Goal: Transaction & Acquisition: Purchase product/service

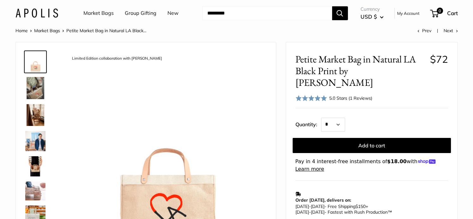
click at [99, 14] on link "Market Bags" at bounding box center [98, 13] width 30 height 9
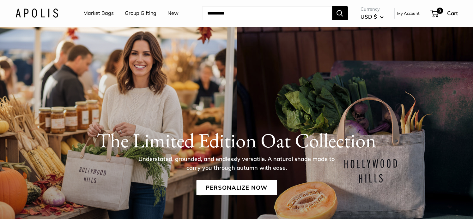
click at [104, 11] on link "Market Bags" at bounding box center [98, 13] width 30 height 9
click at [171, 13] on link "New" at bounding box center [172, 13] width 11 height 9
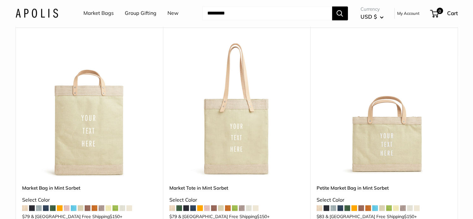
scroll to position [3317, 0]
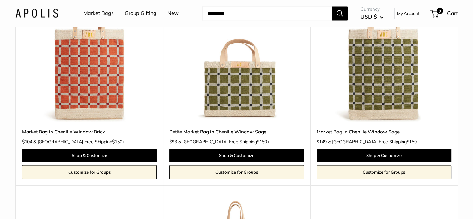
click at [99, 14] on link "Market Bags" at bounding box center [98, 13] width 30 height 9
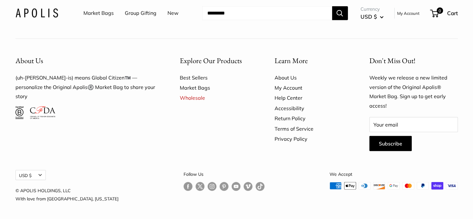
scroll to position [1886, 0]
click at [192, 77] on link "Best Sellers" at bounding box center [216, 78] width 73 height 10
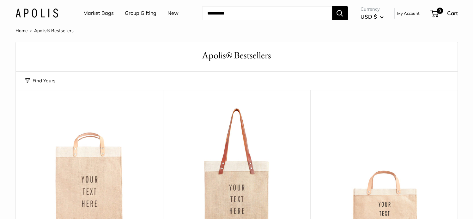
click at [33, 16] on img at bounding box center [36, 13] width 43 height 9
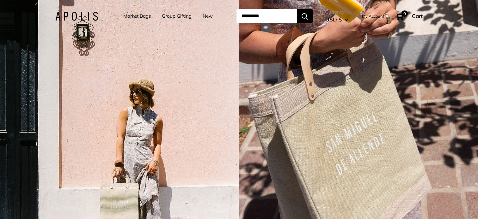
click at [71, 18] on img at bounding box center [76, 16] width 43 height 9
click at [136, 16] on link "Market Bags" at bounding box center [136, 16] width 27 height 9
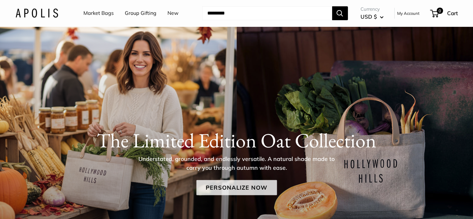
click at [227, 187] on link "Personalize Now" at bounding box center [236, 187] width 81 height 15
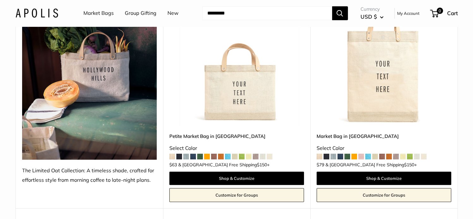
scroll to position [126, 0]
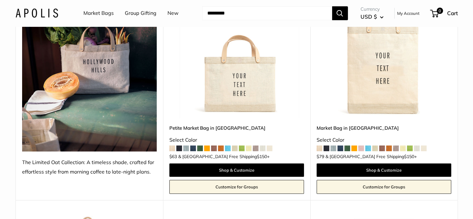
click at [0, 0] on img at bounding box center [0, 0] width 0 height 0
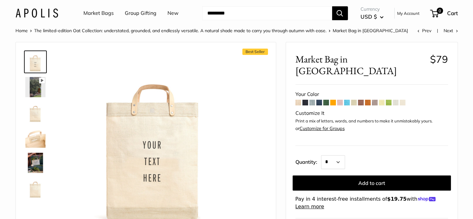
click at [33, 119] on img at bounding box center [35, 112] width 20 height 20
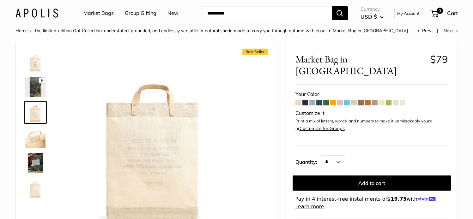
click at [33, 139] on img at bounding box center [35, 138] width 20 height 20
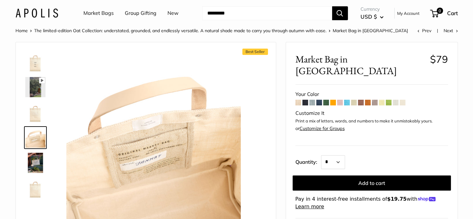
click at [33, 160] on img at bounding box center [35, 163] width 20 height 20
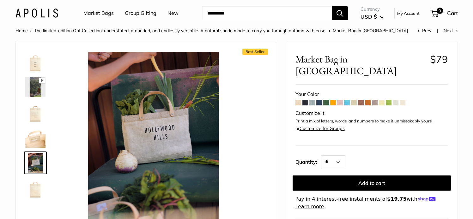
click at [35, 185] on img at bounding box center [35, 188] width 20 height 20
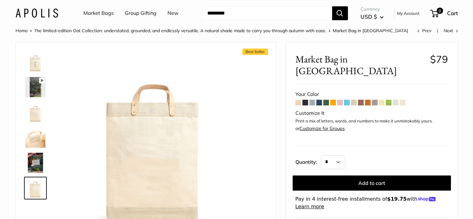
click at [39, 82] on icon at bounding box center [42, 80] width 6 height 6
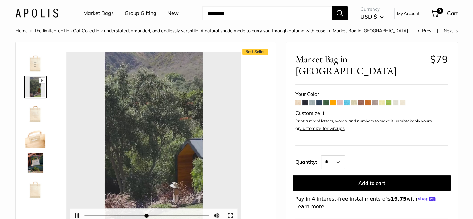
click at [153, 133] on div "Pause Play % buffered 00:00 Unmute Mute Exit fullscreen Enter fullscreen Play" at bounding box center [153, 139] width 174 height 174
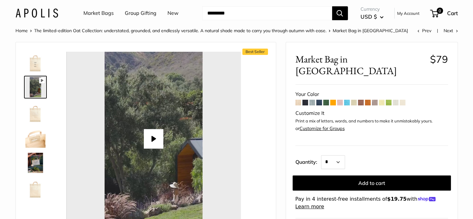
click at [155, 138] on button "Play" at bounding box center [154, 139] width 20 height 20
type input "*"
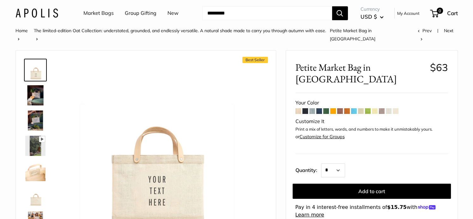
click at [30, 85] on img at bounding box center [35, 95] width 20 height 20
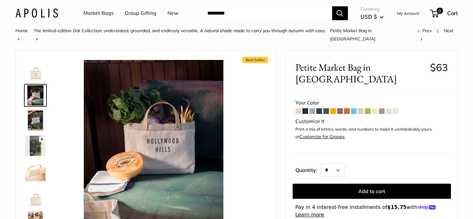
click at [40, 167] on img at bounding box center [35, 171] width 20 height 20
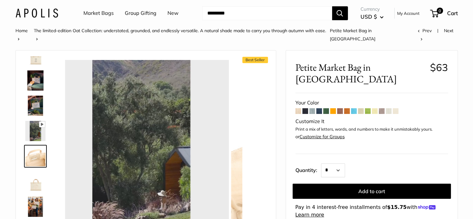
scroll to position [15, 0]
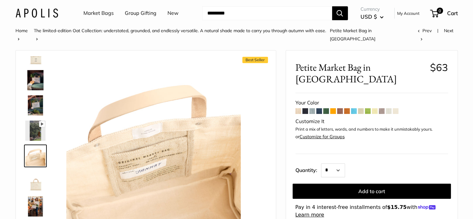
drag, startPoint x: 29, startPoint y: 195, endPoint x: 40, endPoint y: 186, distance: 14.6
click at [29, 196] on img at bounding box center [35, 206] width 20 height 20
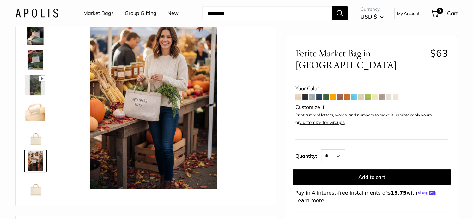
scroll to position [32, 0]
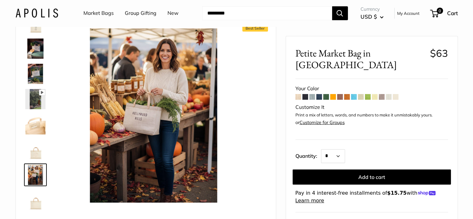
click at [30, 40] on img at bounding box center [35, 49] width 20 height 20
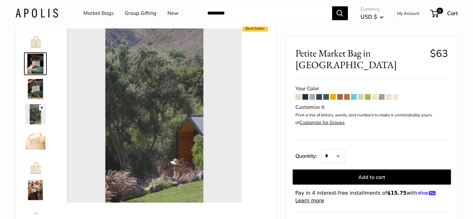
scroll to position [0, 0]
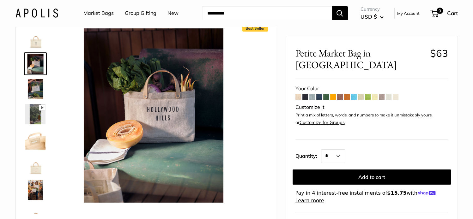
click at [33, 62] on img at bounding box center [35, 64] width 20 height 20
click at [33, 79] on img at bounding box center [35, 89] width 20 height 20
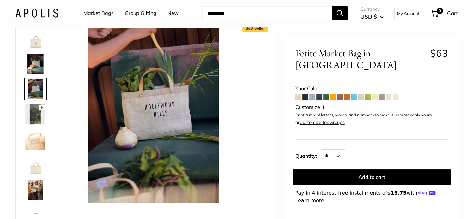
click at [37, 136] on img at bounding box center [35, 140] width 20 height 20
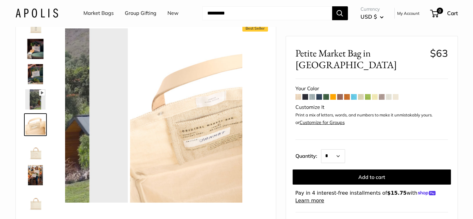
scroll to position [15, 0]
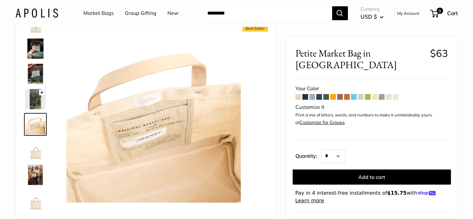
click at [36, 147] on img at bounding box center [35, 150] width 20 height 20
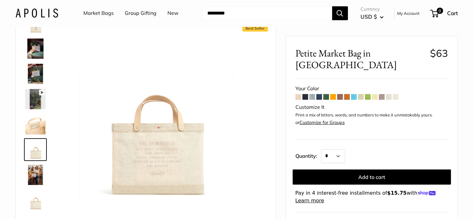
click at [33, 165] on img at bounding box center [35, 175] width 20 height 20
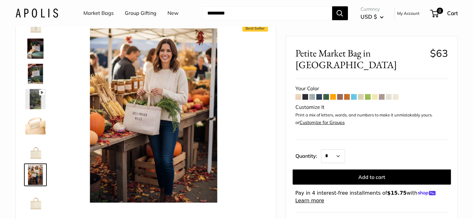
scroll to position [0, 0]
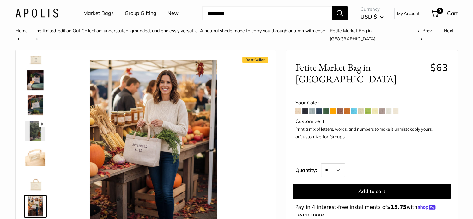
click at [34, 99] on img at bounding box center [35, 105] width 20 height 20
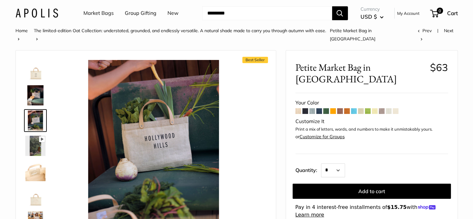
click at [303, 108] on span at bounding box center [305, 111] width 6 height 6
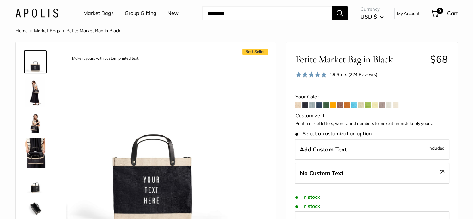
click at [31, 83] on img at bounding box center [35, 92] width 20 height 30
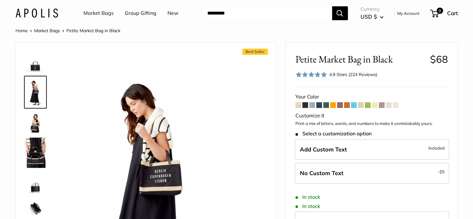
click at [37, 125] on img at bounding box center [35, 122] width 20 height 20
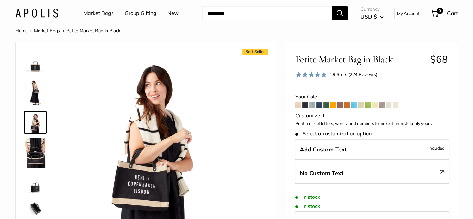
click at [310, 105] on span at bounding box center [312, 105] width 6 height 6
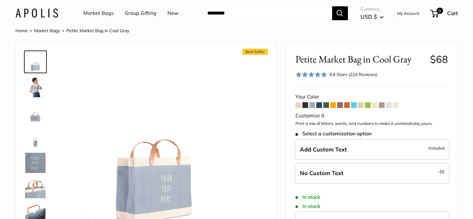
click at [320, 105] on span at bounding box center [319, 105] width 6 height 6
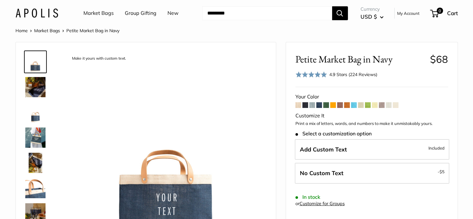
click at [33, 162] on img at bounding box center [35, 163] width 20 height 20
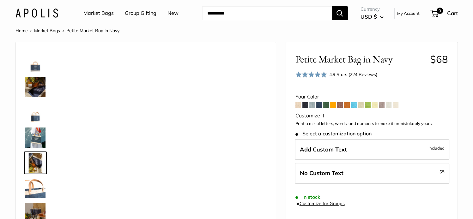
scroll to position [20, 0]
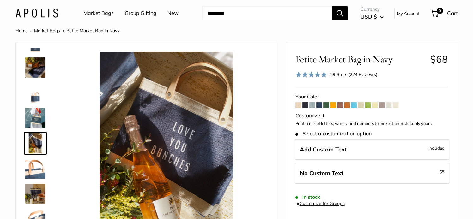
click at [40, 172] on img at bounding box center [35, 169] width 20 height 20
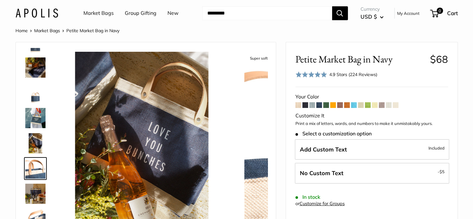
scroll to position [45, 0]
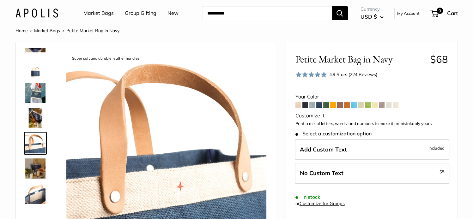
click at [38, 173] on img at bounding box center [35, 169] width 20 height 20
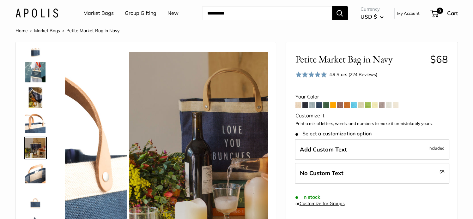
scroll to position [70, 0]
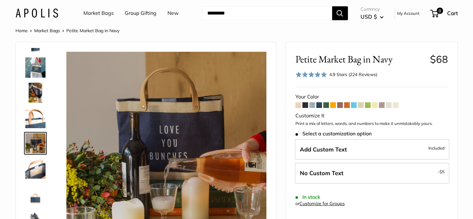
click at [341, 107] on span at bounding box center [340, 105] width 6 height 6
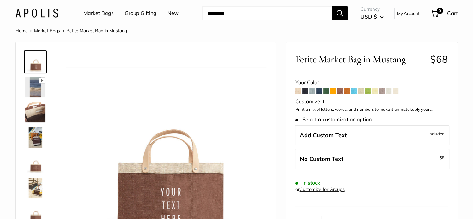
click at [383, 91] on span at bounding box center [382, 91] width 6 height 6
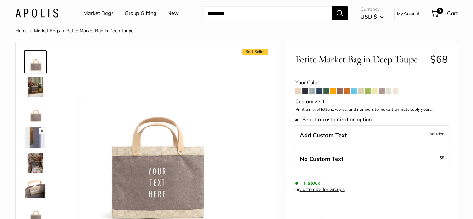
click at [36, 112] on img at bounding box center [35, 112] width 20 height 20
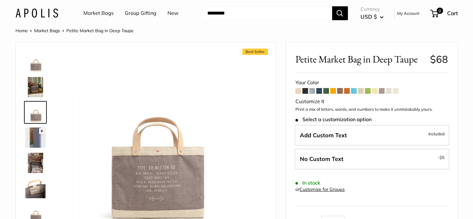
click at [34, 92] on img at bounding box center [35, 87] width 20 height 20
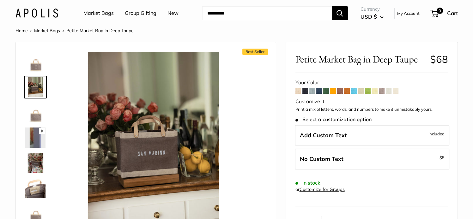
click at [32, 167] on img at bounding box center [35, 163] width 20 height 20
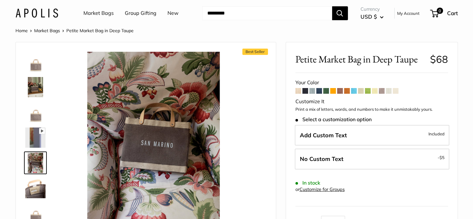
click at [395, 92] on span at bounding box center [396, 91] width 6 height 6
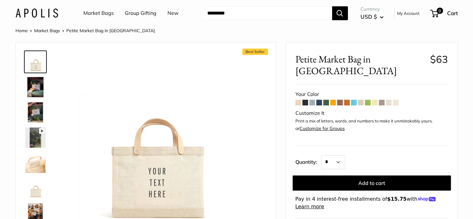
click at [29, 86] on img at bounding box center [35, 87] width 20 height 20
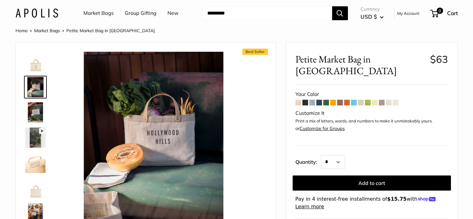
click at [382, 100] on span at bounding box center [382, 103] width 6 height 6
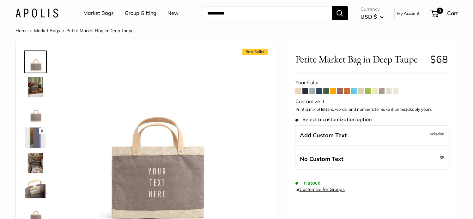
click at [388, 93] on span at bounding box center [389, 91] width 6 height 6
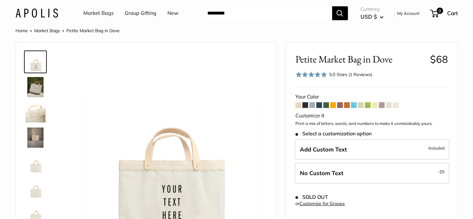
click at [297, 105] on span at bounding box center [298, 105] width 6 height 6
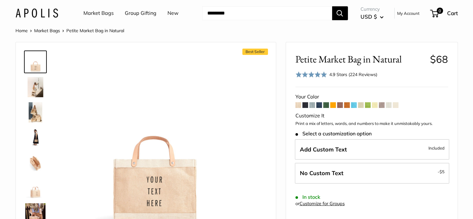
click at [398, 104] on span at bounding box center [396, 105] width 6 height 6
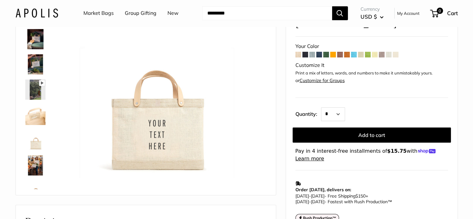
scroll to position [63, 0]
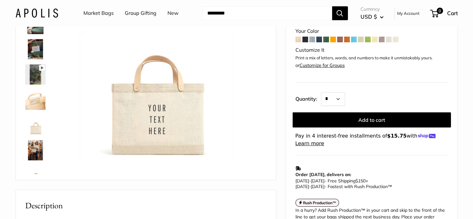
click at [33, 48] on img at bounding box center [35, 49] width 20 height 20
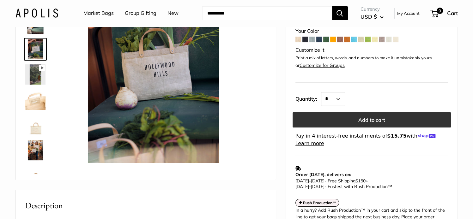
click at [346, 112] on button "Add to cart" at bounding box center [372, 119] width 158 height 15
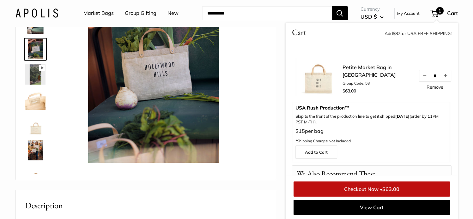
scroll to position [0, 0]
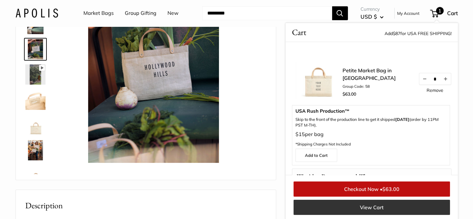
click at [349, 206] on link "View Cart" at bounding box center [371, 207] width 156 height 15
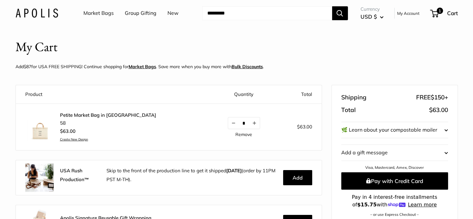
click at [69, 114] on link "Petite Market Bag in [GEOGRAPHIC_DATA]" at bounding box center [108, 115] width 96 height 6
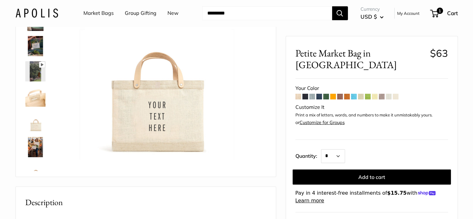
scroll to position [63, 0]
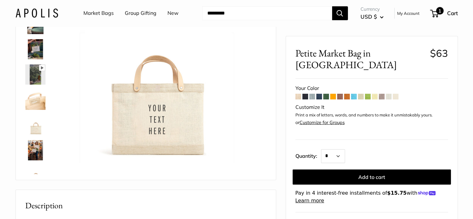
click at [450, 14] on span "Cart" at bounding box center [452, 13] width 11 height 7
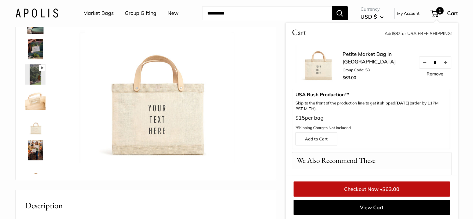
scroll to position [0, 0]
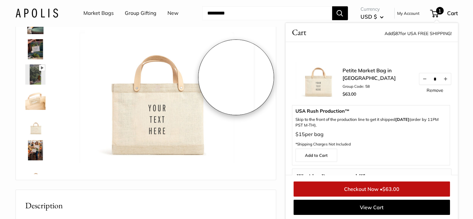
click at [236, 77] on img at bounding box center [153, 76] width 174 height 174
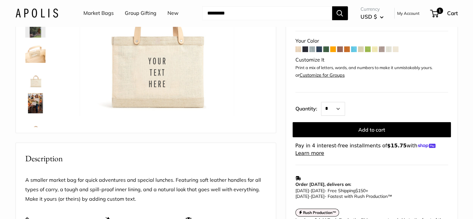
click at [318, 73] on link "Customize for Groups" at bounding box center [321, 76] width 45 height 6
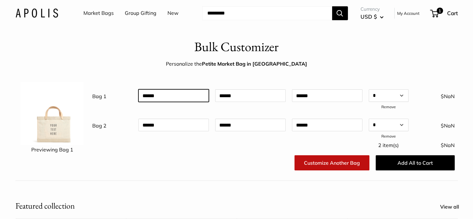
click at [168, 97] on input "text" at bounding box center [173, 95] width 70 height 13
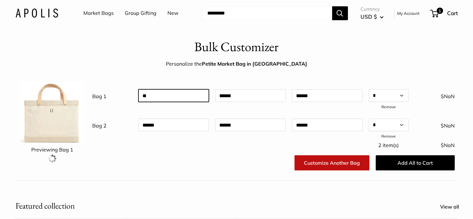
type input "*"
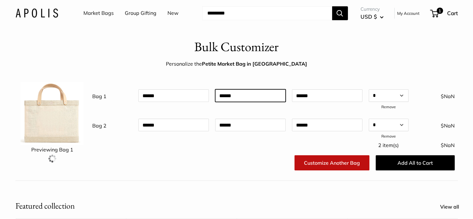
click at [258, 97] on input "text" at bounding box center [250, 95] width 70 height 13
drag, startPoint x: 212, startPoint y: 95, endPoint x: 142, endPoint y: 83, distance: 70.9
click at [147, 95] on div "**********" at bounding box center [273, 99] width 369 height 25
type input "**********"
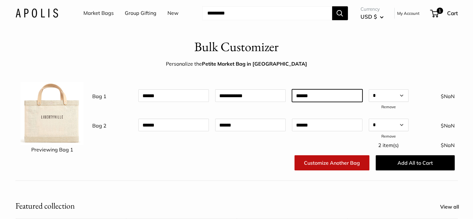
click at [312, 98] on input "text" at bounding box center [327, 95] width 70 height 13
paste input "**********"
type input "**********"
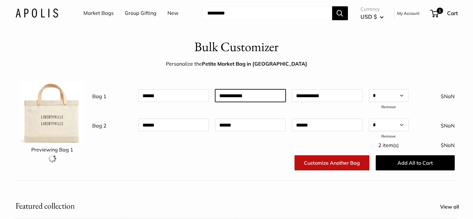
drag, startPoint x: 249, startPoint y: 95, endPoint x: 173, endPoint y: 95, distance: 75.2
click at [173, 95] on div "**********" at bounding box center [273, 99] width 369 height 25
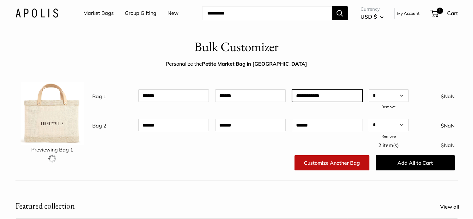
drag, startPoint x: 342, startPoint y: 96, endPoint x: 235, endPoint y: 79, distance: 109.0
click at [235, 79] on div "**********" at bounding box center [236, 109] width 473 height 143
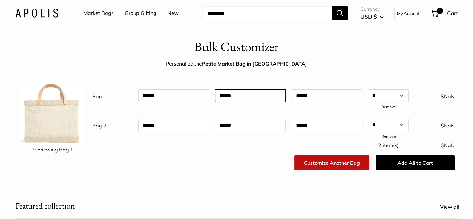
click at [240, 97] on input "text" at bounding box center [250, 95] width 70 height 13
paste input "**********"
type input "**********"
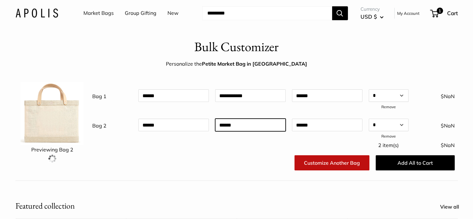
click at [242, 125] on input "text" at bounding box center [250, 125] width 70 height 13
type input "*******"
click at [341, 166] on link "Customize Another Bag" at bounding box center [331, 162] width 75 height 15
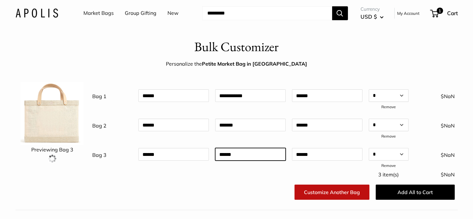
click at [259, 153] on input "text" at bounding box center [250, 154] width 70 height 13
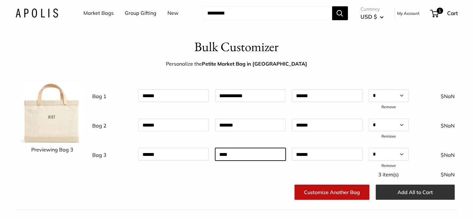
type input "****"
click at [388, 196] on button "Add All to Cart" at bounding box center [415, 192] width 79 height 15
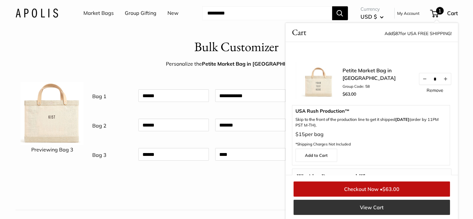
click at [359, 208] on link "View Cart" at bounding box center [371, 207] width 156 height 15
